Goal: Information Seeking & Learning: Learn about a topic

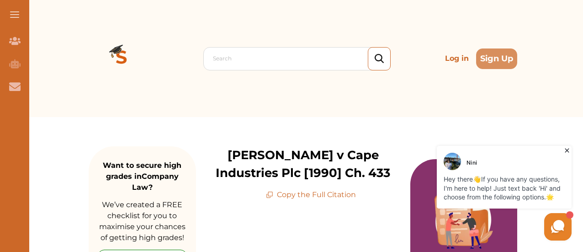
click at [568, 150] on icon at bounding box center [566, 150] width 9 height 9
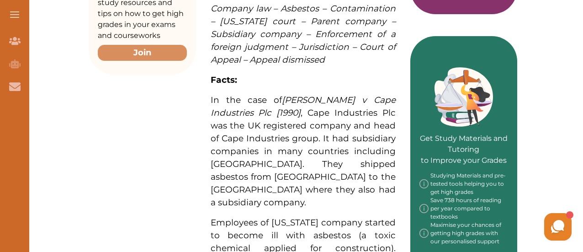
scroll to position [359, 0]
drag, startPoint x: 210, startPoint y: 76, endPoint x: 227, endPoint y: 106, distance: 34.6
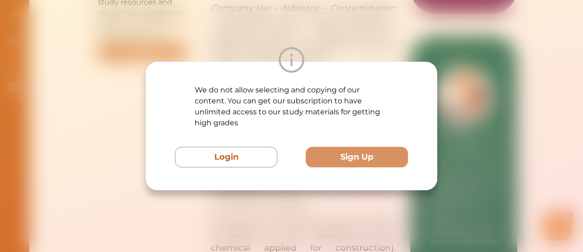
click at [227, 106] on p "We do not allow selecting and copying of our content. You can get our subscript…" at bounding box center [292, 107] width 194 height 44
click at [351, 48] on div at bounding box center [291, 60] width 291 height 26
click at [139, 48] on div "We do not allow selecting and copying of our content. You can get our subscript…" at bounding box center [291, 126] width 583 height 252
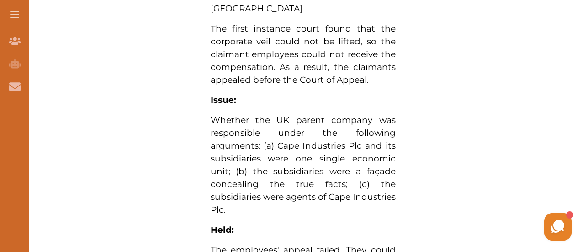
scroll to position [796, 0]
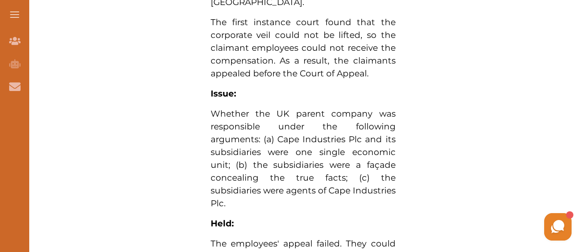
drag, startPoint x: 229, startPoint y: 167, endPoint x: 209, endPoint y: 89, distance: 80.3
click at [209, 89] on div "Adams v Cape Industries Plc [1990] concerns responsibility of the UK based pare…" at bounding box center [303, 63] width 214 height 1319
drag, startPoint x: 225, startPoint y: 95, endPoint x: 228, endPoint y: 104, distance: 10.1
click at [228, 107] on p "Whether the UK parent company was responsible under the following arguments: (a…" at bounding box center [303, 158] width 185 height 102
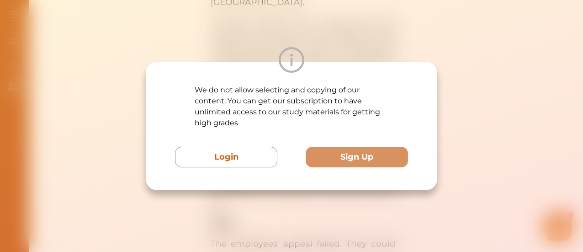
click at [228, 104] on p "We do not allow selecting and copying of our content. You can get our subscript…" at bounding box center [292, 107] width 194 height 44
click at [217, 66] on div at bounding box center [291, 60] width 291 height 26
click at [173, 33] on div "We do not allow selecting and copying of our content. You can get our subscript…" at bounding box center [291, 126] width 583 height 252
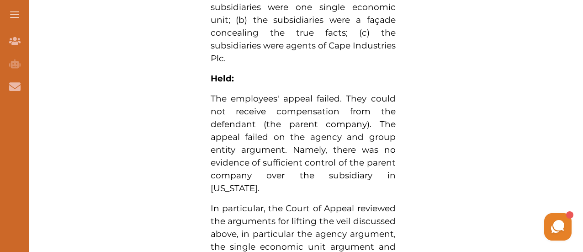
scroll to position [942, 0]
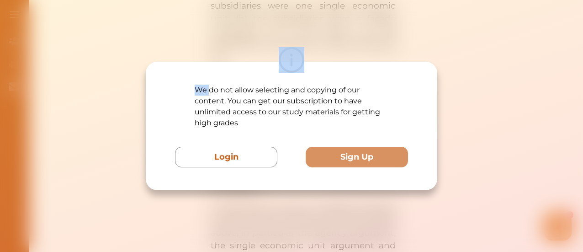
click at [345, 26] on div "We do not allow selecting and copying of our content. You can get our subscript…" at bounding box center [291, 126] width 583 height 252
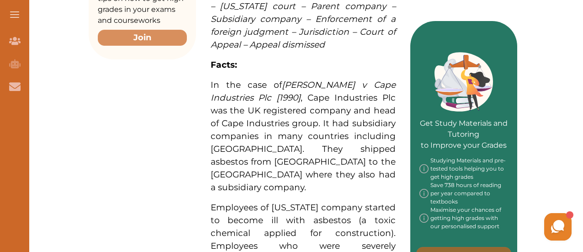
scroll to position [0, 0]
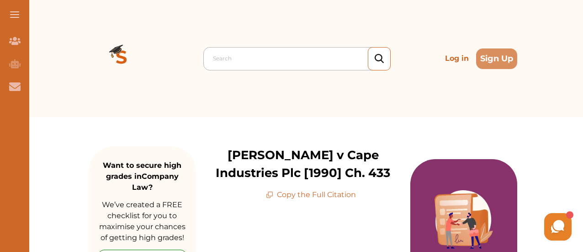
click at [246, 64] on div at bounding box center [299, 58] width 173 height 13
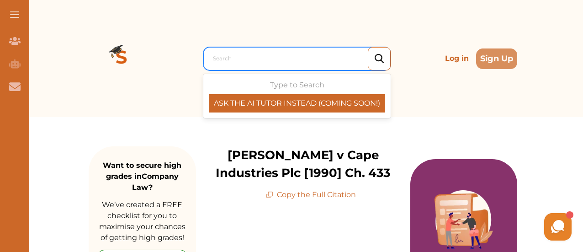
paste input "[PERSON_NAME] v Petrodel Resources Ltd [2013] UKSC 34"
type input "[PERSON_NAME] v Petrodel Resources Ltd [2013] UKSC 34"
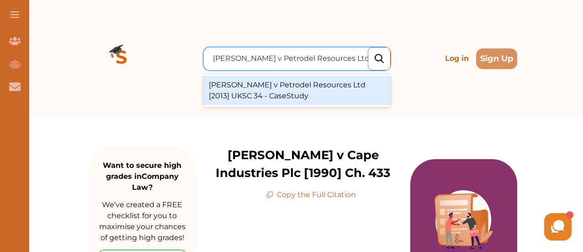
click at [278, 103] on div "Prest v Petrodel Resources Ltd [2013] UKSC 34 - CaseStudy" at bounding box center [296, 90] width 187 height 29
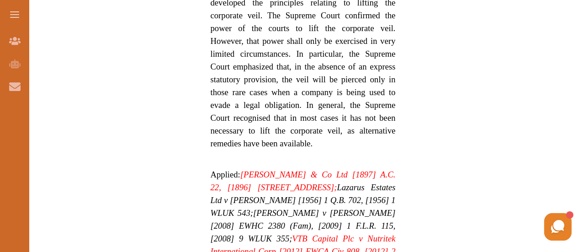
scroll to position [828, 0]
